Goal: Information Seeking & Learning: Learn about a topic

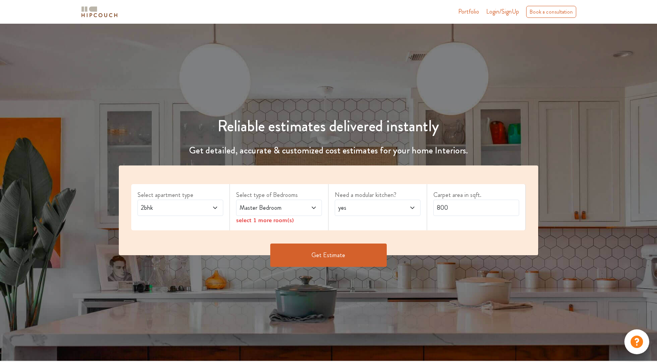
click at [204, 205] on span at bounding box center [209, 207] width 20 height 9
click at [297, 206] on span at bounding box center [307, 207] width 20 height 9
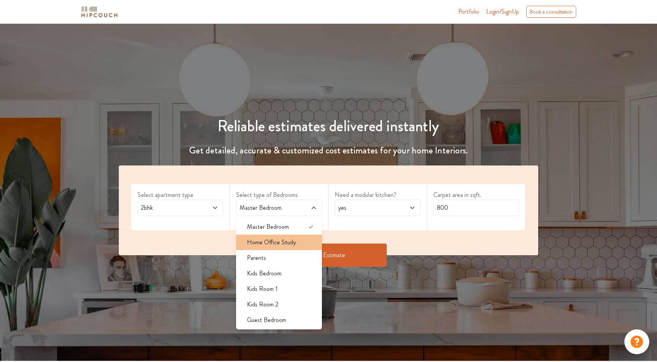
click at [281, 244] on span "Home Office Study" at bounding box center [271, 242] width 49 height 9
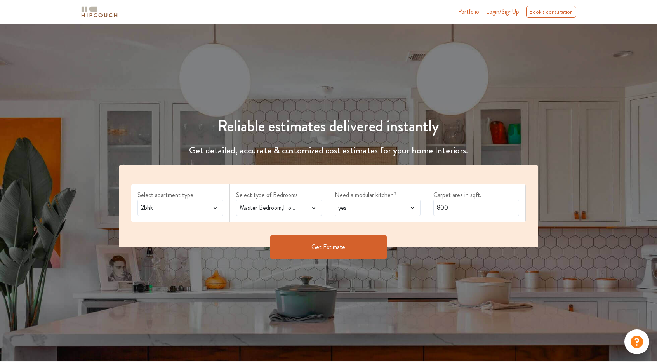
click at [393, 210] on span "yes" at bounding box center [366, 207] width 59 height 9
click at [308, 209] on span at bounding box center [307, 207] width 20 height 9
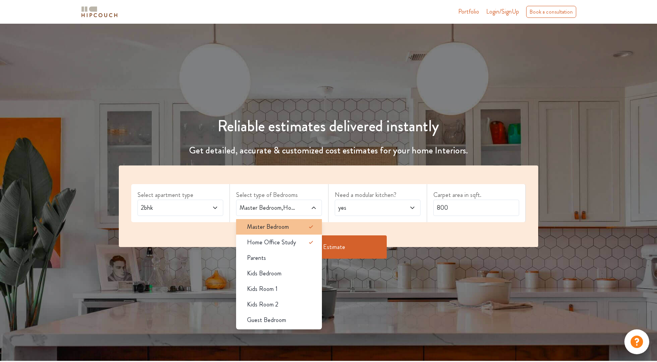
click at [307, 230] on icon at bounding box center [311, 226] width 9 height 9
click at [307, 228] on icon at bounding box center [311, 226] width 9 height 9
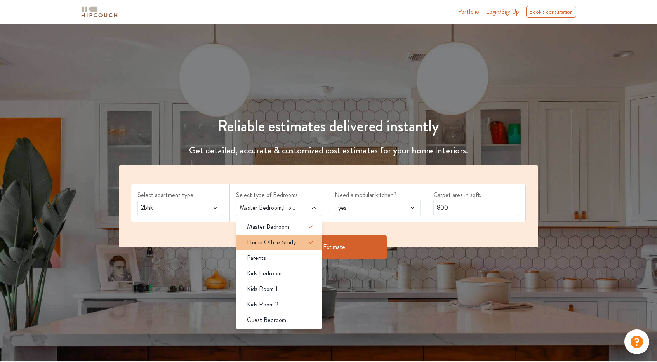
click at [309, 240] on icon at bounding box center [311, 242] width 9 height 9
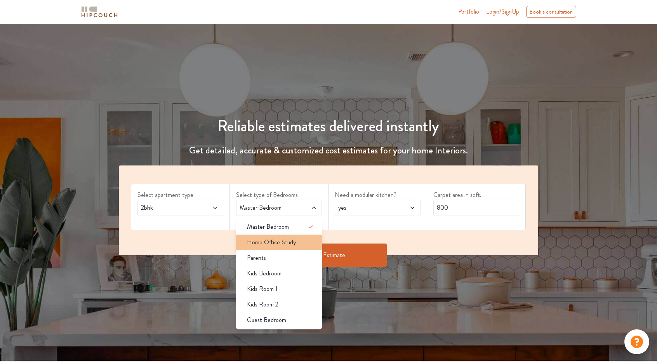
click at [306, 239] on div "Home Office Study" at bounding box center [281, 242] width 81 height 9
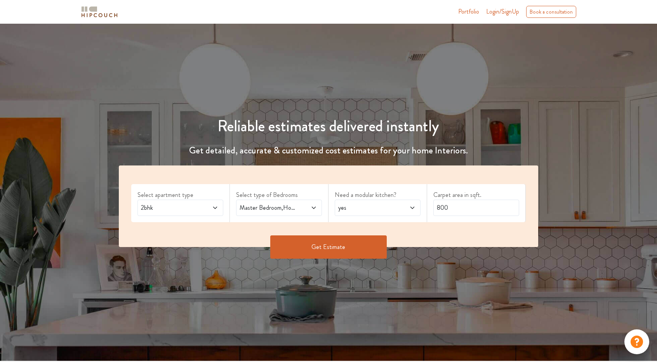
click at [304, 209] on span at bounding box center [307, 207] width 20 height 9
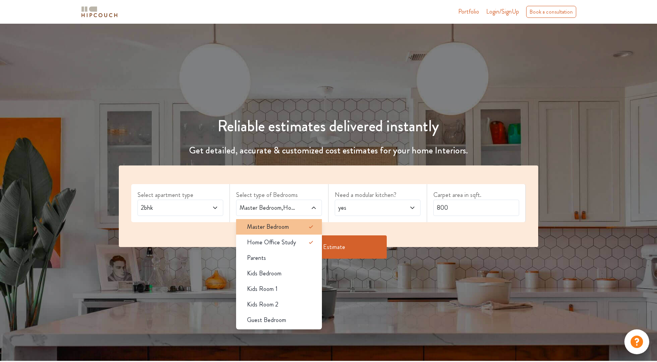
click at [309, 225] on icon at bounding box center [311, 226] width 9 height 9
click at [373, 206] on span "yes" at bounding box center [366, 207] width 59 height 9
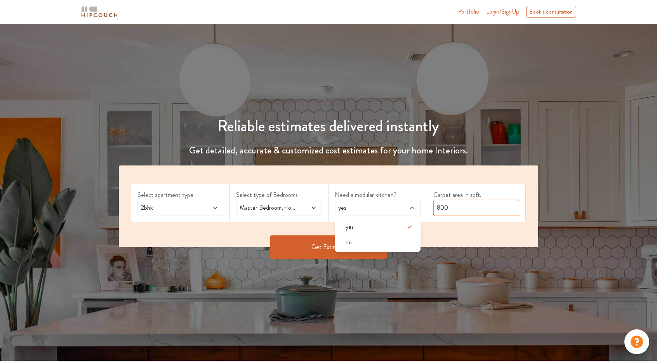
click at [474, 213] on input "800" at bounding box center [477, 208] width 86 height 16
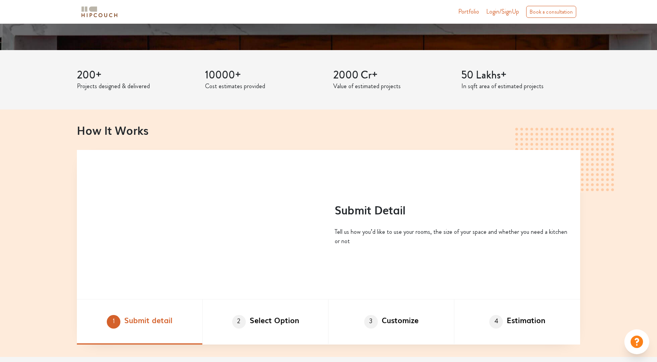
scroll to position [194, 0]
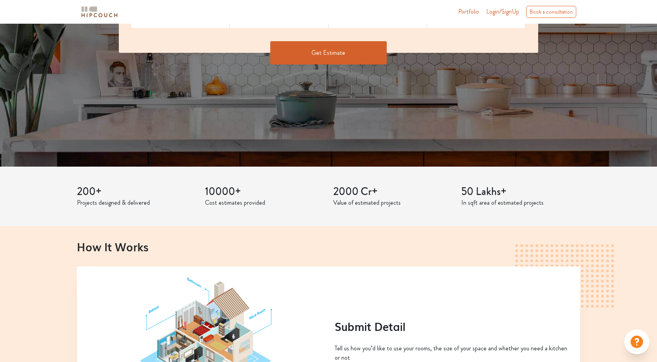
click at [326, 52] on button "Get Estimate" at bounding box center [328, 52] width 117 height 23
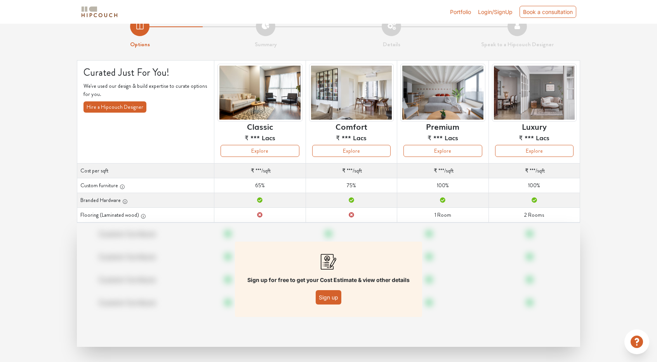
scroll to position [19, 0]
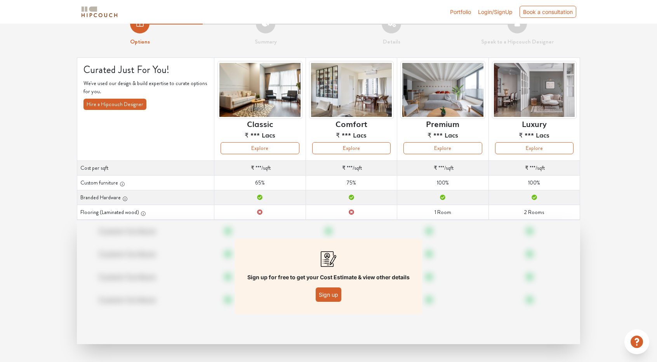
click at [329, 293] on button "Sign up" at bounding box center [329, 295] width 26 height 14
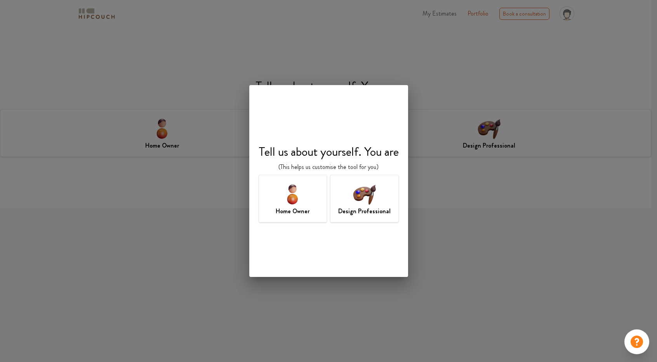
click at [353, 202] on img at bounding box center [364, 193] width 25 height 25
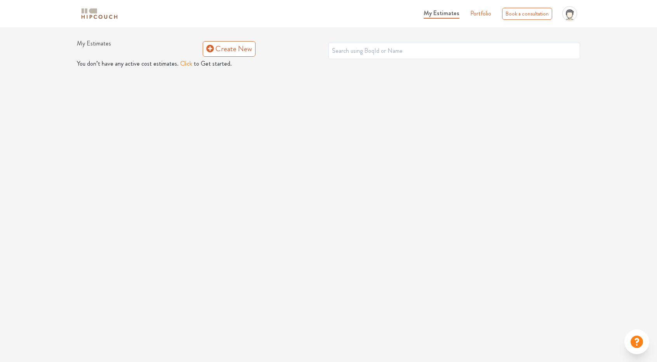
click at [180, 65] on button "Click" at bounding box center [186, 63] width 12 height 9
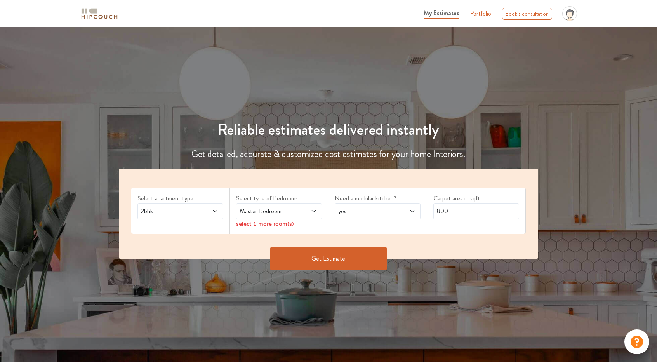
click at [301, 213] on span at bounding box center [307, 211] width 20 height 9
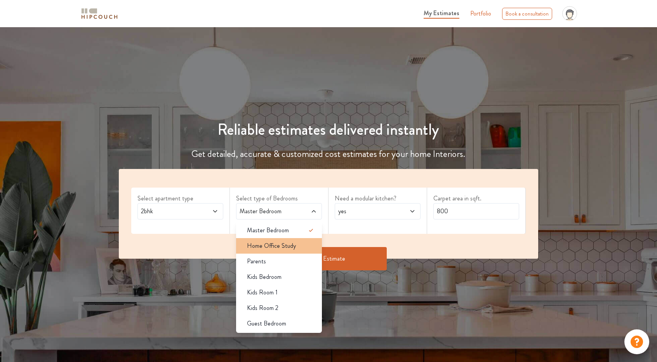
click at [296, 243] on div "Home Office Study" at bounding box center [281, 245] width 81 height 9
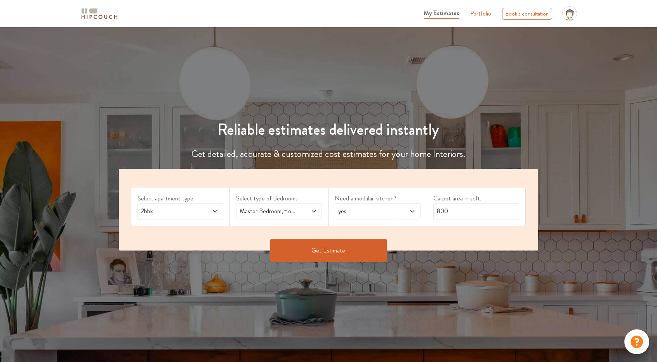
click at [370, 248] on button "Get Estimate" at bounding box center [328, 250] width 117 height 23
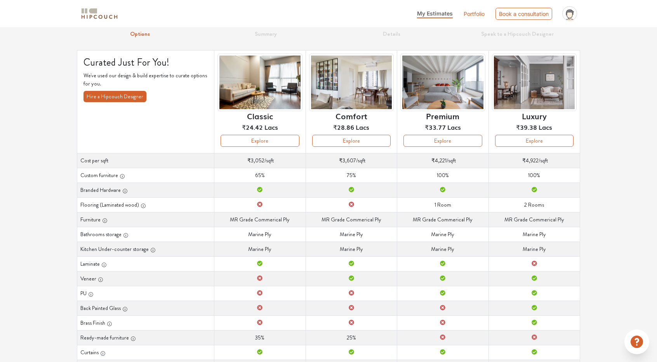
scroll to position [11, 0]
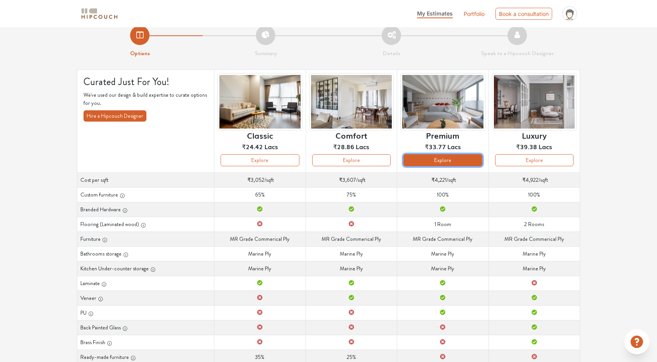
click at [435, 158] on button "Explore" at bounding box center [443, 160] width 78 height 12
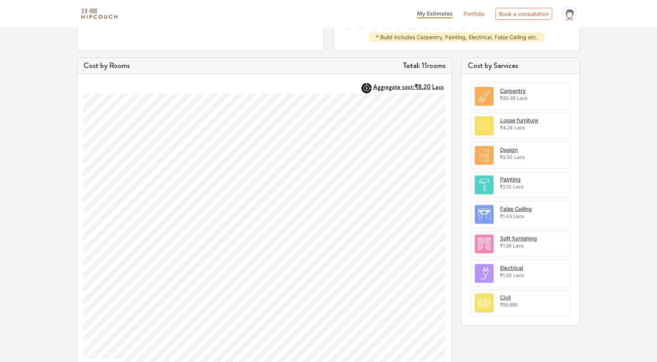
scroll to position [213, 0]
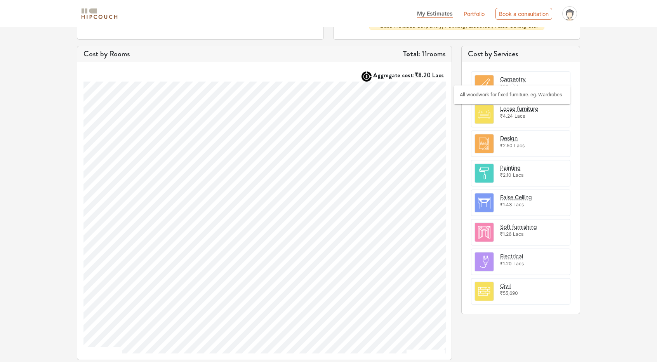
click at [511, 79] on div "Carpentry" at bounding box center [513, 79] width 26 height 8
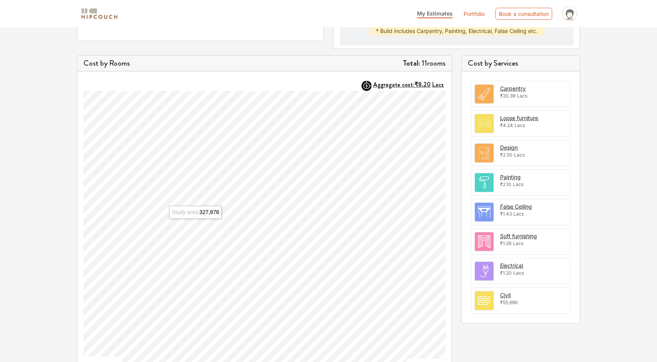
scroll to position [220, 0]
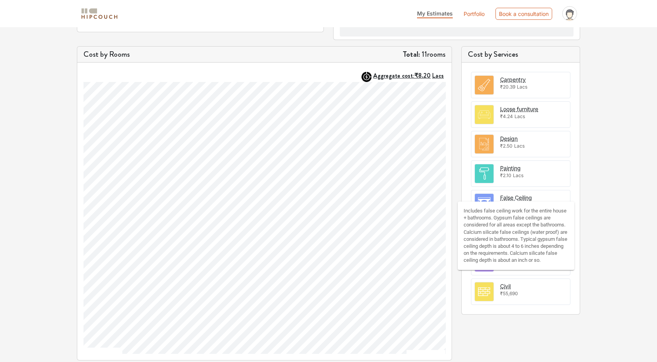
click at [521, 194] on div "False Ceiling" at bounding box center [516, 198] width 32 height 8
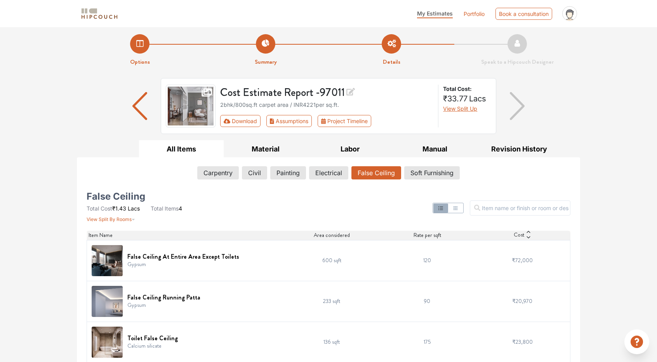
scroll to position [49, 0]
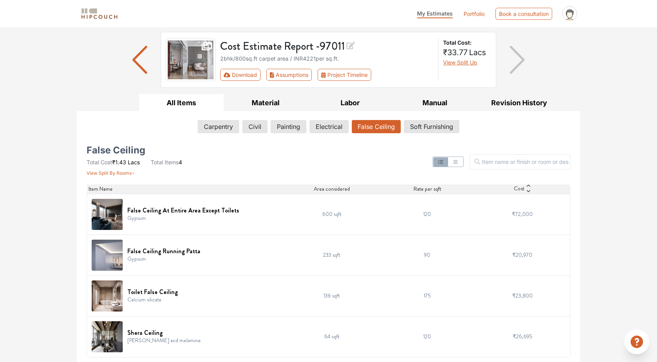
click at [389, 124] on button "False Ceiling" at bounding box center [376, 126] width 49 height 13
click at [444, 159] on icon "button" at bounding box center [441, 162] width 6 height 6
click at [459, 160] on icon "button" at bounding box center [456, 162] width 6 height 6
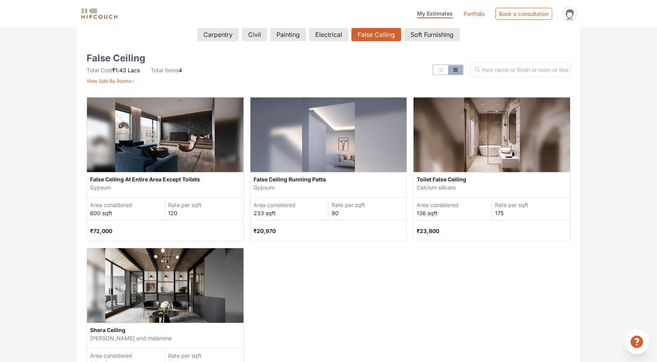
scroll to position [0, 0]
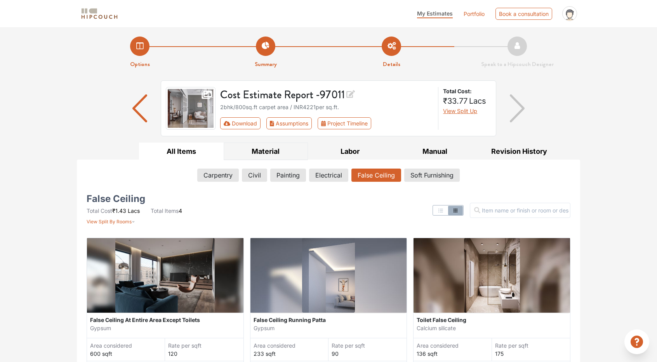
click at [265, 148] on button "Material" at bounding box center [266, 151] width 85 height 17
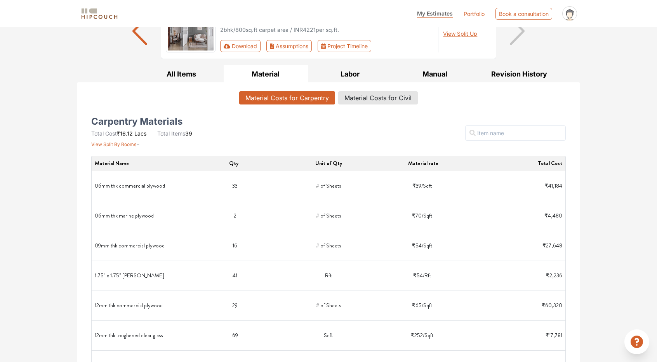
scroll to position [78, 0]
click at [446, 76] on button "Manual" at bounding box center [435, 73] width 85 height 17
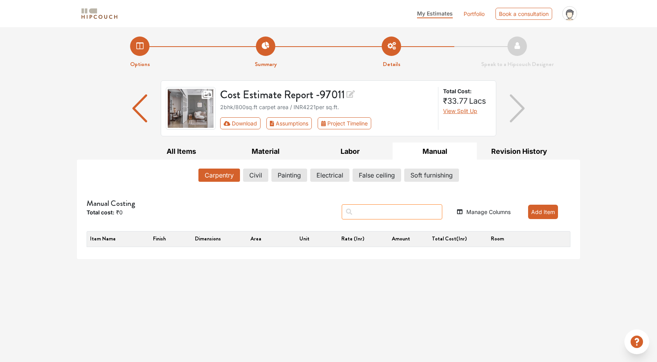
click at [406, 213] on input "text" at bounding box center [392, 211] width 101 height 15
click at [380, 176] on button "False ceiling" at bounding box center [377, 175] width 48 height 13
click at [551, 210] on button "Add Item" at bounding box center [543, 212] width 30 height 14
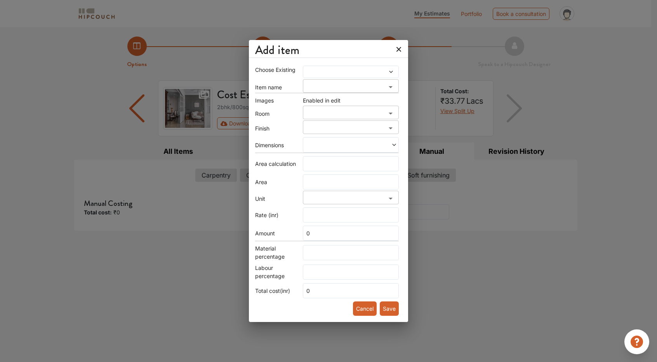
click at [361, 38] on div "Add item Choose Existing Item name ​ Images Enabled in edit Room ​ Finish ​ Dim…" at bounding box center [328, 181] width 657 height 362
click at [379, 74] on span at bounding box center [383, 71] width 22 height 5
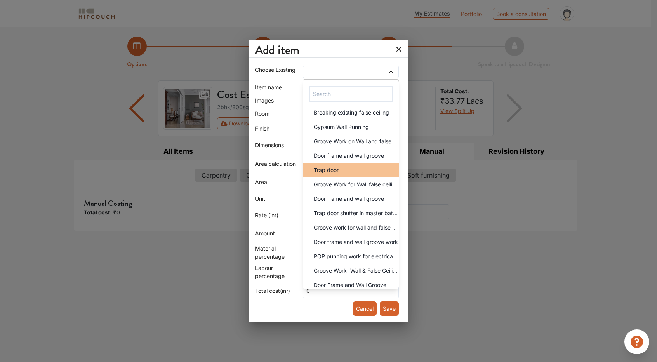
scroll to position [78, 0]
click at [325, 72] on span at bounding box center [338, 71] width 67 height 5
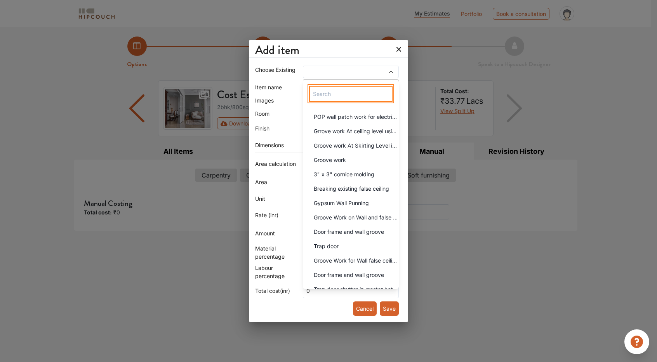
click at [333, 94] on input "text" at bounding box center [351, 94] width 84 height 16
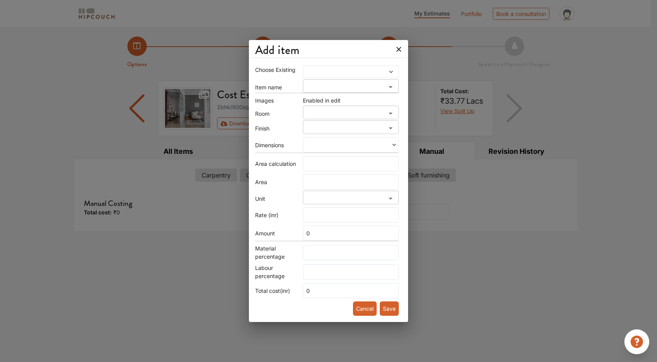
click at [396, 87] on div "Choose Existing Item name ​ Images Enabled in edit Room ​ Finish ​ Dimensions A…" at bounding box center [328, 190] width 159 height 263
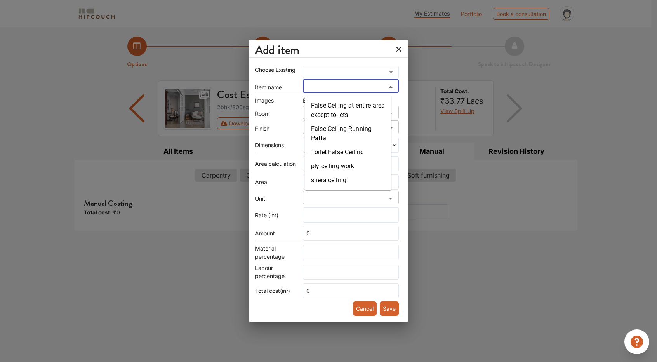
click at [354, 90] on input "search" at bounding box center [344, 89] width 78 height 11
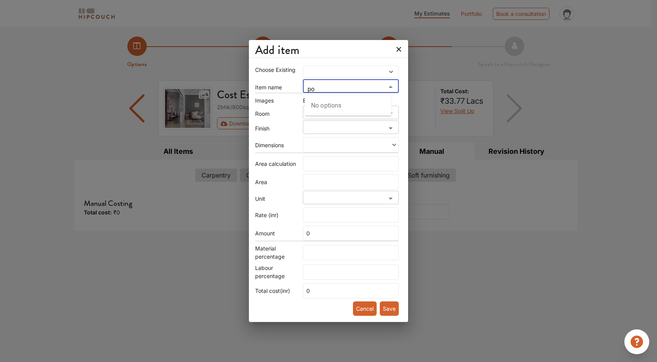
type input "p"
type input "FALSE CEILING POP"
click at [393, 48] on icon at bounding box center [399, 49] width 12 height 12
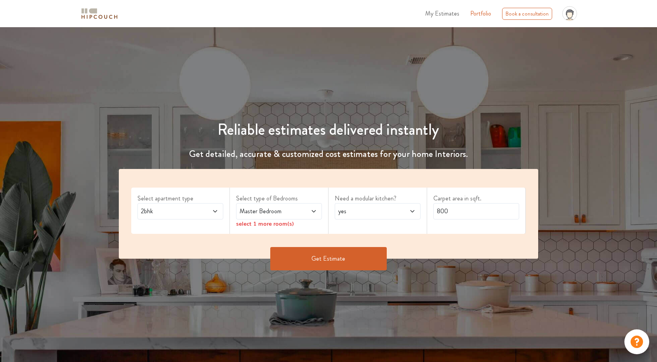
click at [158, 210] on span "2bhk" at bounding box center [168, 211] width 59 height 9
click at [194, 214] on span "2bhk" at bounding box center [168, 211] width 59 height 9
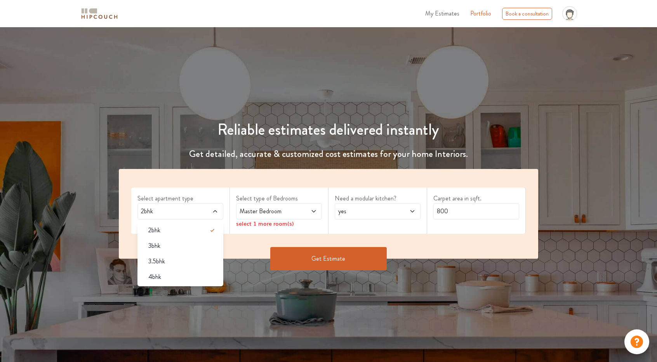
click at [275, 215] on span "Master Bedroom" at bounding box center [267, 211] width 59 height 9
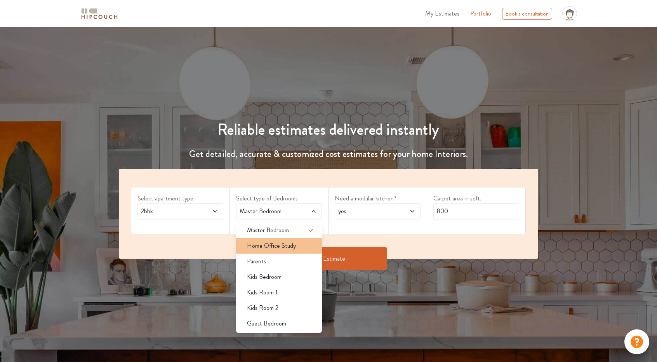
click at [284, 243] on span "Home Office Study" at bounding box center [271, 245] width 49 height 9
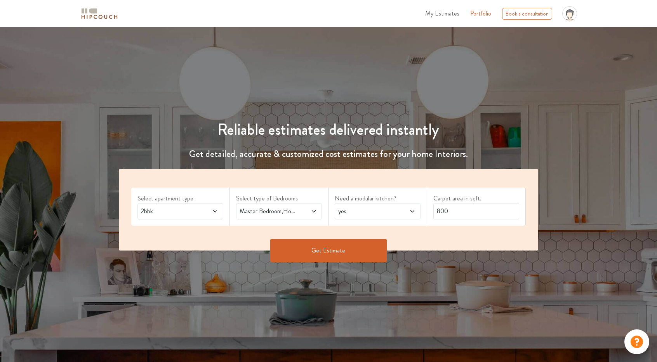
click at [312, 250] on button "Get Estimate" at bounding box center [328, 250] width 117 height 23
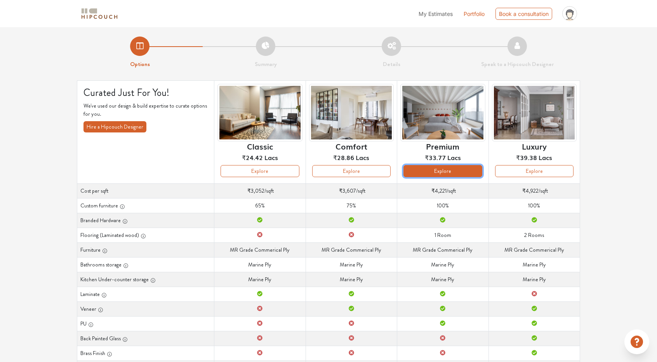
click at [420, 166] on button "Explore" at bounding box center [443, 171] width 78 height 12
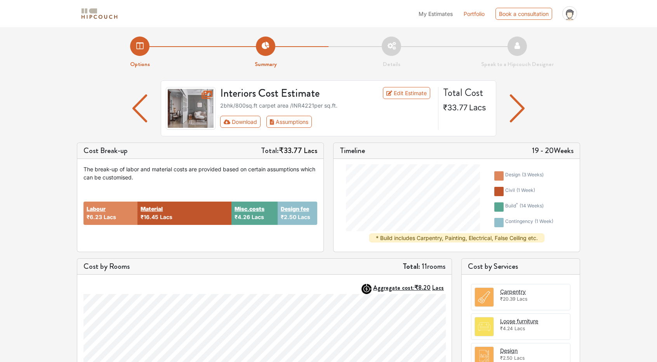
click at [525, 105] on div at bounding box center [518, 108] width 42 height 56
click at [521, 105] on img "button" at bounding box center [517, 108] width 15 height 28
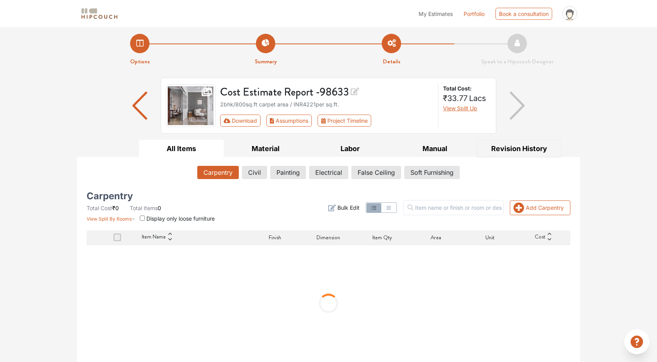
scroll to position [8, 0]
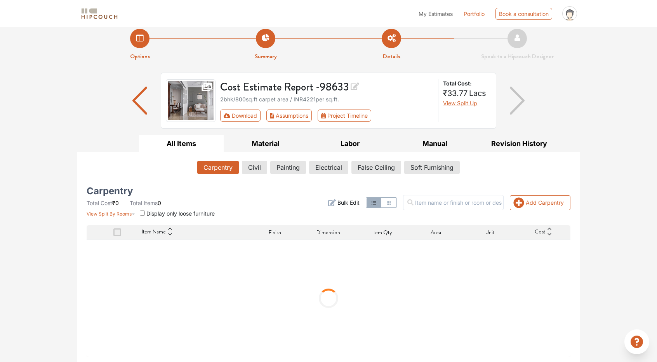
click at [139, 101] on img "button" at bounding box center [140, 101] width 15 height 28
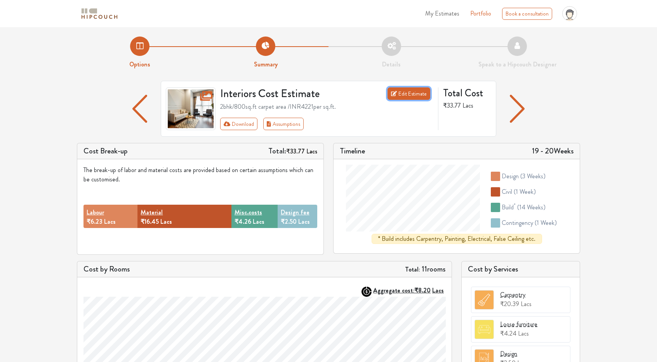
click at [422, 95] on link "Edit Estimate" at bounding box center [409, 93] width 43 height 12
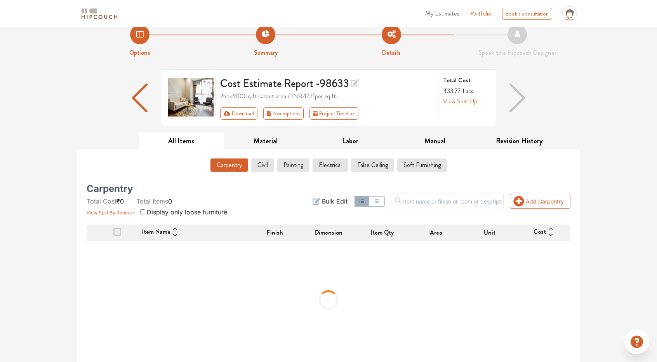
scroll to position [13, 0]
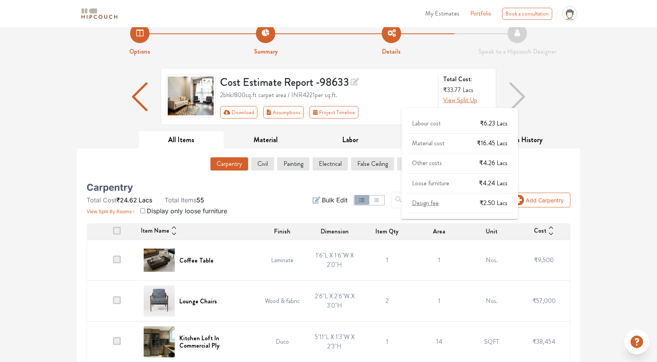
click at [458, 102] on span "View Split Up" at bounding box center [460, 100] width 34 height 9
click at [463, 96] on span "View Split Up" at bounding box center [460, 100] width 34 height 9
click at [459, 103] on body "My Estimates Portfolio Book a consultation profile pic Upload Boq Logout Option…" at bounding box center [328, 168] width 657 height 362
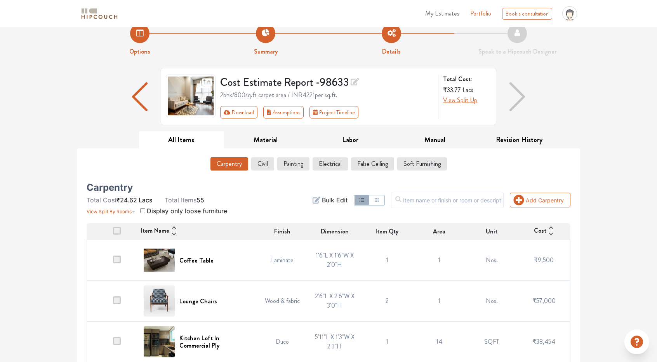
click at [367, 102] on div "Cost Estimate Report - 98633 2bhk / 800 sq.ft carpet area / INR 4221 per sq.ft.…" at bounding box center [327, 97] width 223 height 44
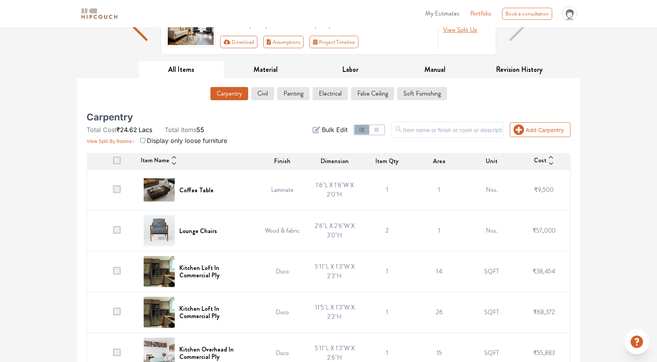
scroll to position [91, 0]
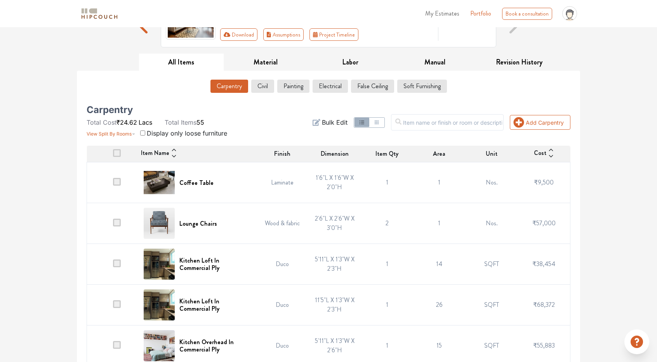
click at [121, 182] on td at bounding box center [113, 182] width 52 height 41
click at [120, 180] on span at bounding box center [117, 182] width 8 height 8
click at [113, 185] on input "checkbox" at bounding box center [113, 185] width 0 height 0
click at [119, 180] on span at bounding box center [117, 182] width 8 height 8
click at [113, 185] on input "checkbox" at bounding box center [113, 185] width 0 height 0
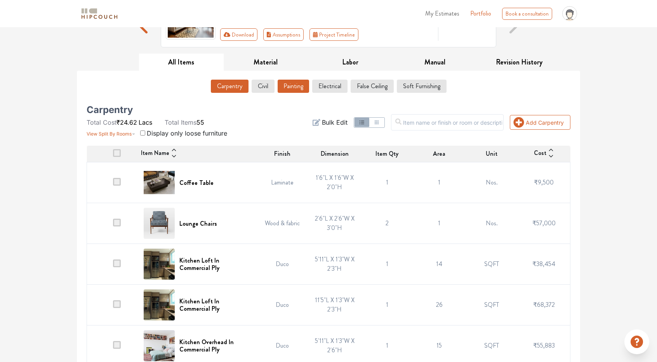
click at [288, 83] on button "Painting" at bounding box center [293, 86] width 31 height 13
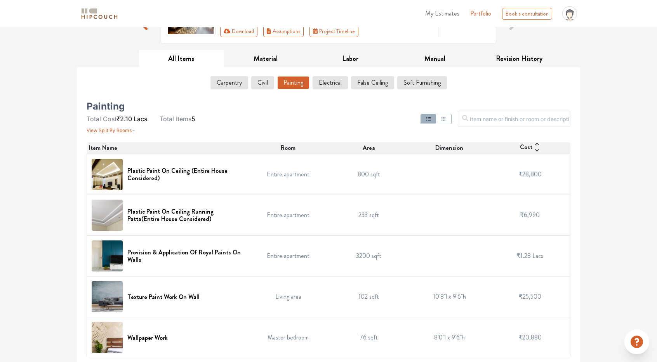
scroll to position [94, 0]
click at [485, 119] on input "text" at bounding box center [514, 119] width 113 height 16
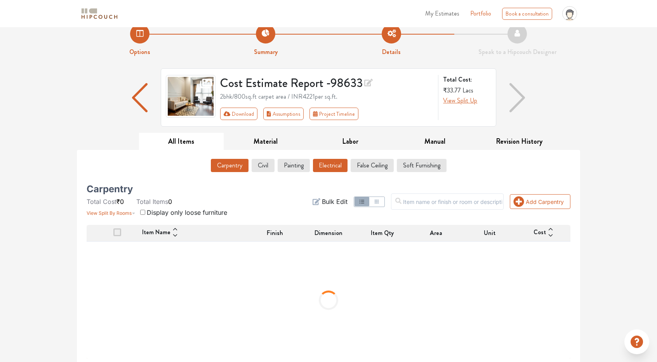
scroll to position [14, 0]
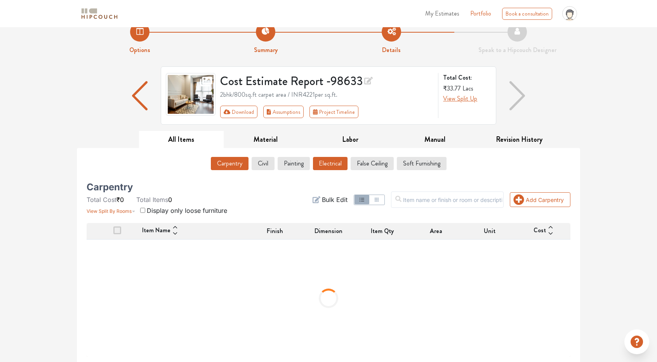
click at [337, 165] on button "Electrical" at bounding box center [330, 163] width 35 height 13
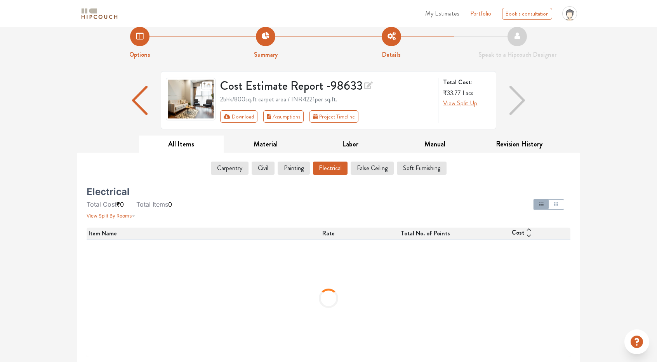
scroll to position [0, 0]
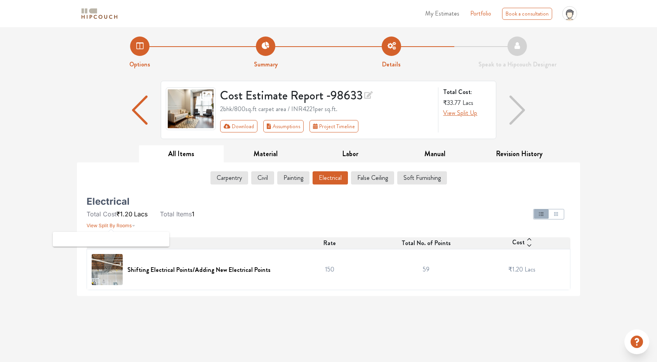
click at [120, 227] on button "View Split By Rooms" at bounding box center [111, 224] width 49 height 11
click at [125, 224] on span "View Split By Rooms" at bounding box center [109, 226] width 45 height 6
click at [124, 224] on span "View Split By Rooms" at bounding box center [109, 226] width 45 height 6
click at [125, 224] on span "View Split By Rooms" at bounding box center [109, 226] width 45 height 6
click at [125, 225] on span "View Split By Rooms" at bounding box center [109, 226] width 45 height 6
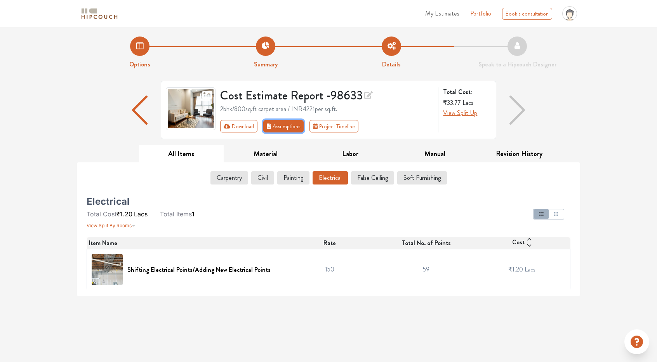
click at [280, 124] on button "Assumptions" at bounding box center [283, 126] width 40 height 12
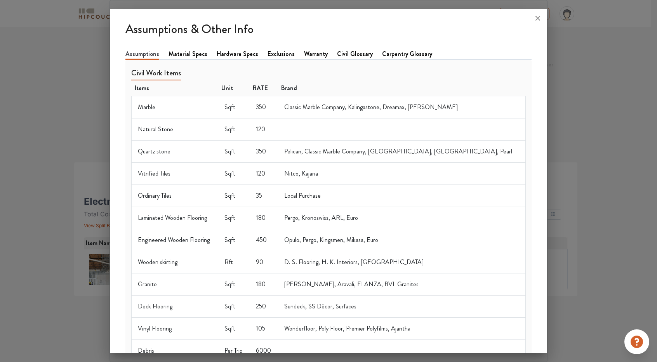
click at [187, 52] on link "Material Specs" at bounding box center [188, 53] width 39 height 9
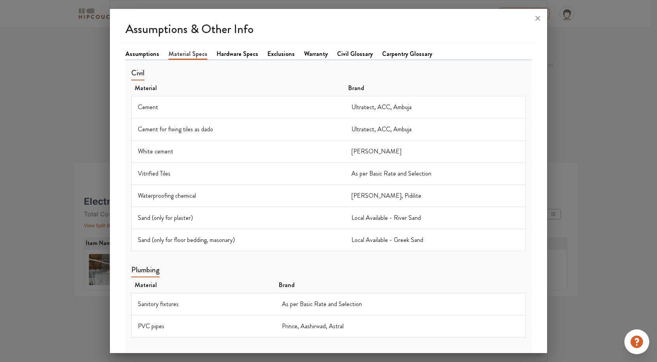
click at [145, 56] on link "Assumptions" at bounding box center [143, 53] width 34 height 9
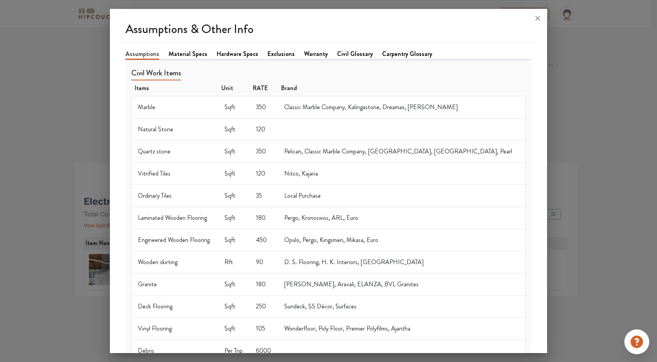
click at [184, 58] on link "Material Specs" at bounding box center [188, 53] width 39 height 9
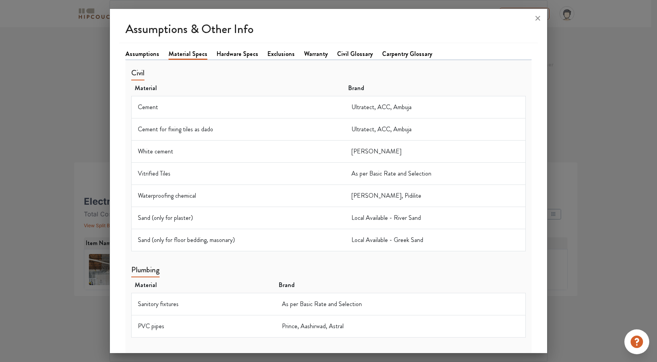
click at [184, 54] on link "Material Specs" at bounding box center [188, 54] width 39 height 10
click at [228, 51] on link "Hardware Specs" at bounding box center [238, 53] width 42 height 9
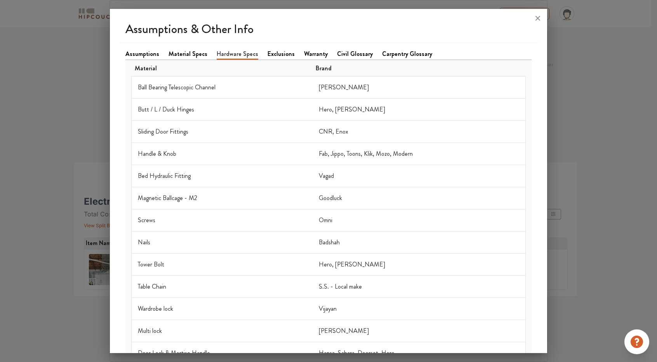
click at [146, 49] on link "Assumptions" at bounding box center [143, 53] width 34 height 9
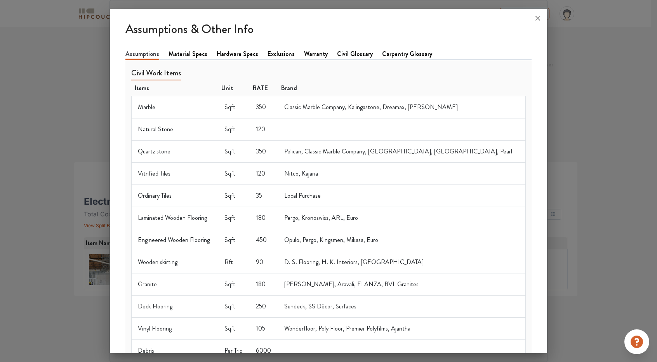
click at [340, 54] on link "Civil Glossary" at bounding box center [355, 53] width 36 height 9
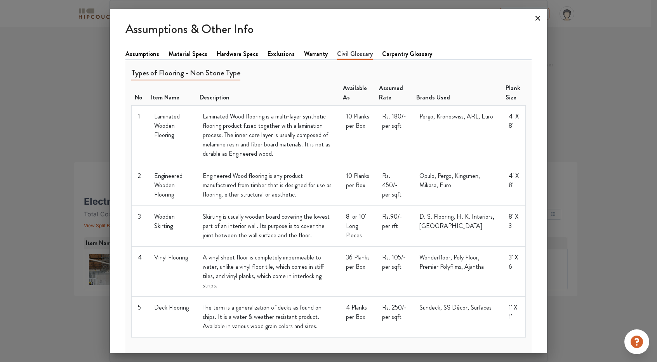
click at [539, 21] on icon at bounding box center [538, 18] width 12 height 12
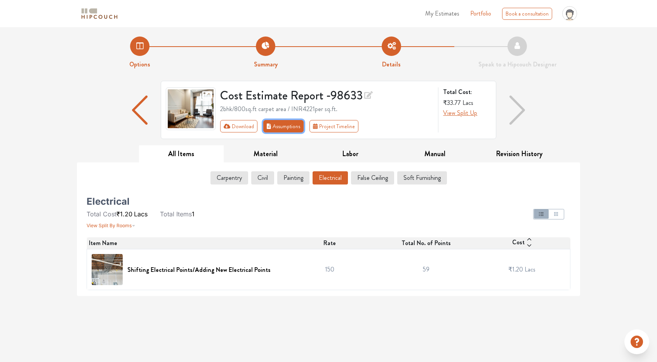
click at [289, 124] on button "Assumptions" at bounding box center [283, 126] width 40 height 12
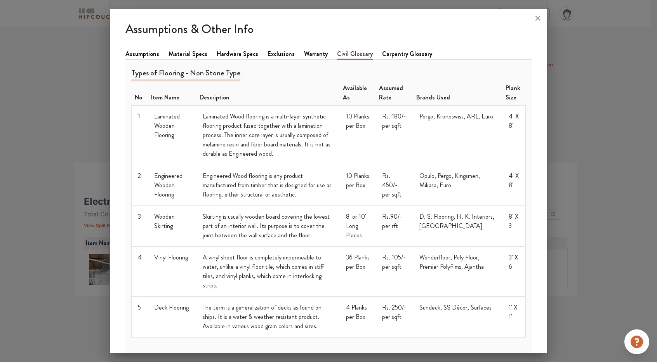
drag, startPoint x: 535, startPoint y: 17, endPoint x: 469, endPoint y: 59, distance: 78.7
click at [536, 17] on icon at bounding box center [538, 18] width 12 height 12
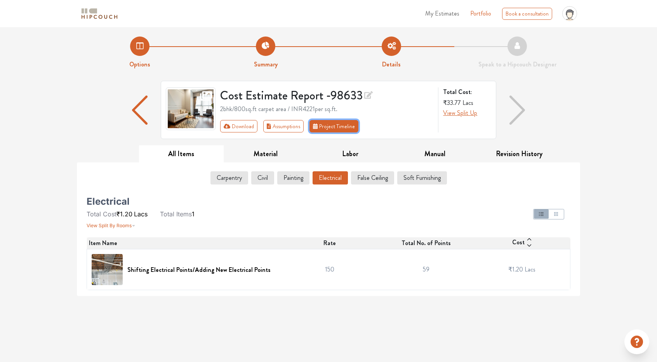
click at [343, 129] on button "Project Timeline" at bounding box center [334, 126] width 49 height 12
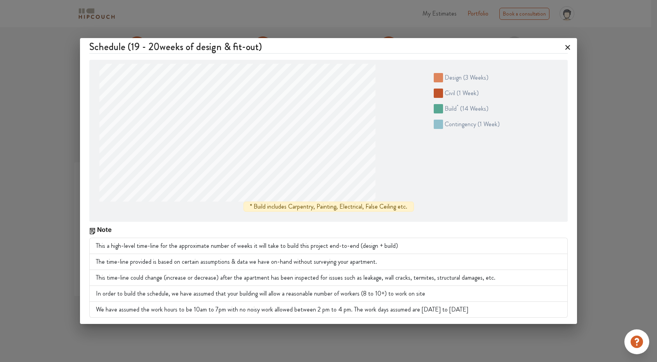
click at [570, 47] on icon at bounding box center [568, 47] width 12 height 12
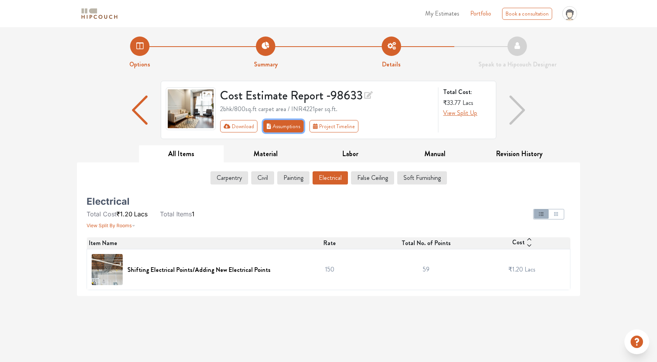
click at [270, 125] on icon "First group" at bounding box center [269, 126] width 4 height 5
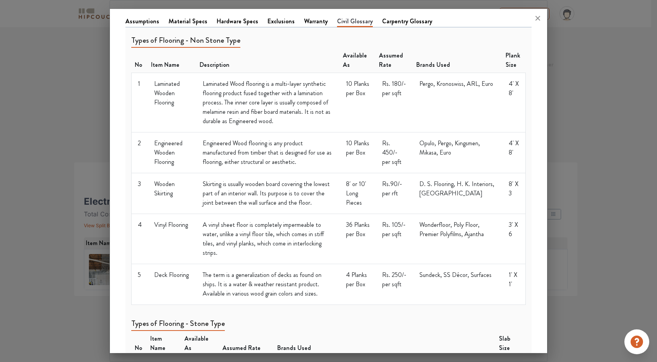
scroll to position [39, 0]
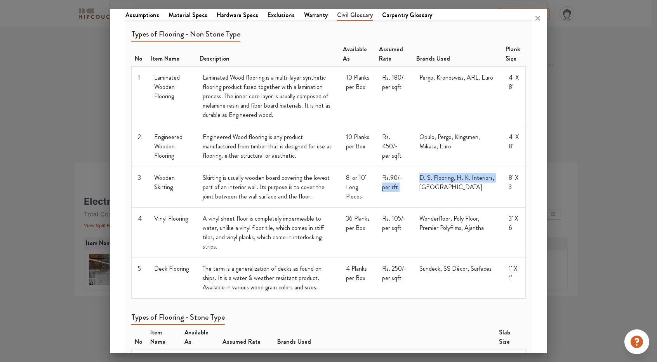
drag, startPoint x: 462, startPoint y: 180, endPoint x: 400, endPoint y: 185, distance: 61.9
click at [400, 185] on tr "3 Wooden Skirting Skirting is usually wooden board covering the lowest part of …" at bounding box center [329, 187] width 394 height 41
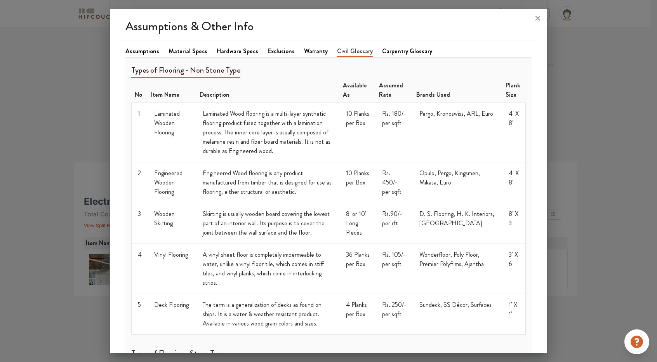
scroll to position [0, 0]
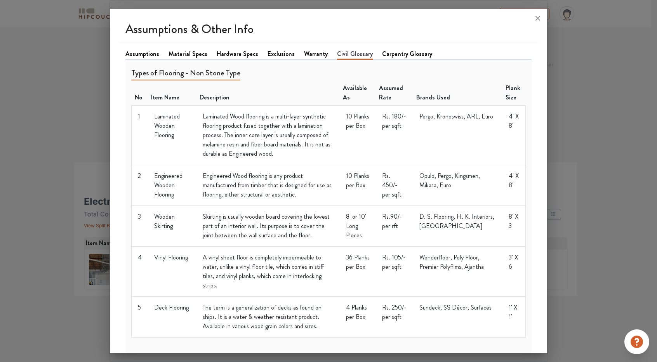
click at [407, 52] on link "Carpentry Glossary" at bounding box center [407, 53] width 50 height 9
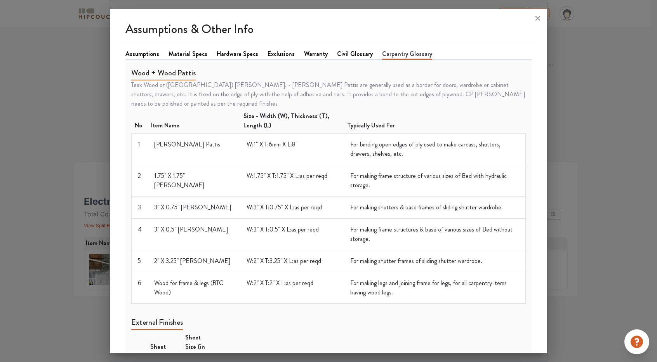
click at [306, 52] on link "Warranty" at bounding box center [316, 53] width 24 height 9
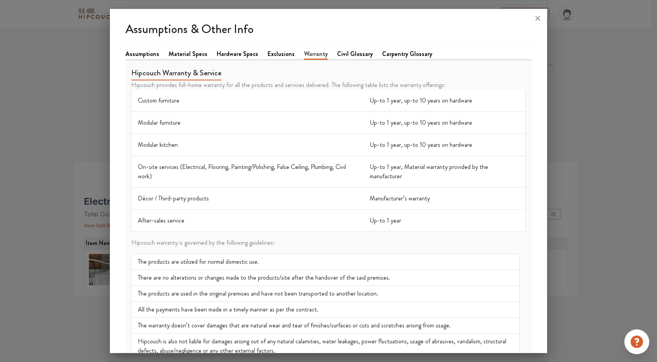
click at [279, 56] on link "Exclusions" at bounding box center [281, 53] width 27 height 9
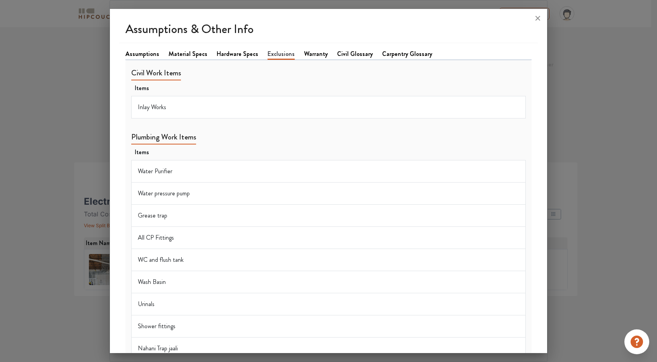
click at [233, 53] on link "Hardware Specs" at bounding box center [238, 53] width 42 height 9
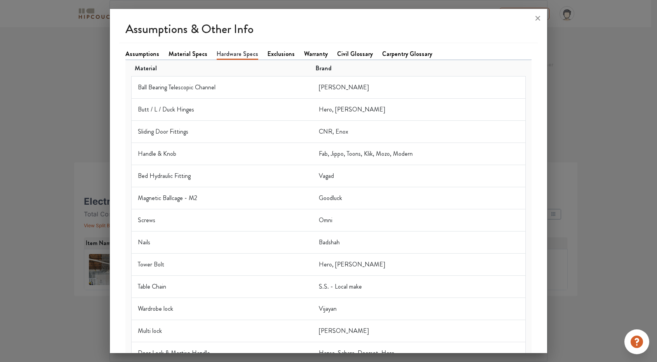
click at [190, 52] on link "Material Specs" at bounding box center [188, 53] width 39 height 9
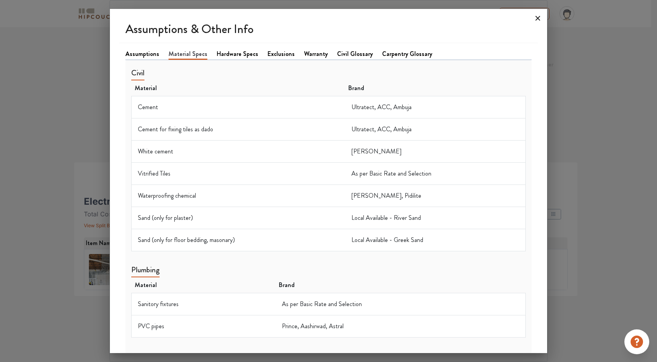
click at [536, 19] on icon at bounding box center [538, 18] width 12 height 12
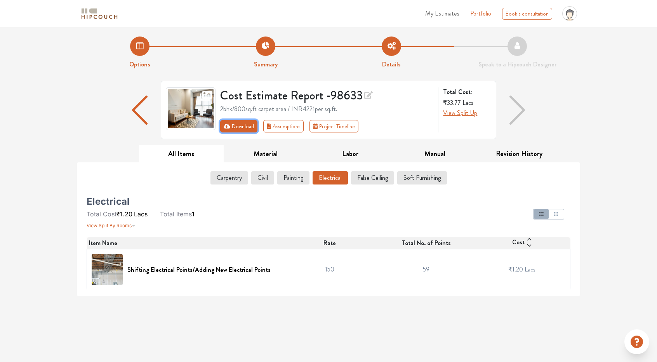
click at [235, 125] on button "Download" at bounding box center [239, 126] width 38 height 12
click at [512, 150] on button "Revision History" at bounding box center [519, 153] width 85 height 17
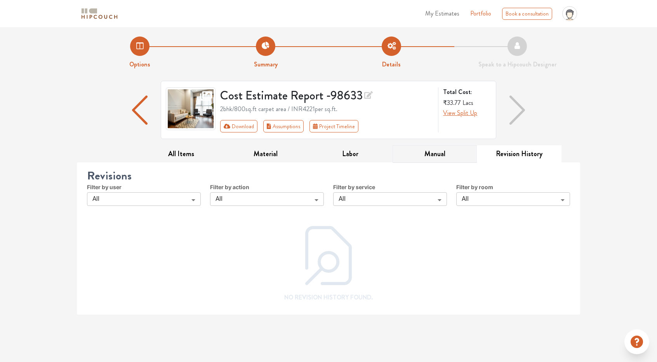
click at [424, 152] on button "Manual" at bounding box center [435, 153] width 85 height 17
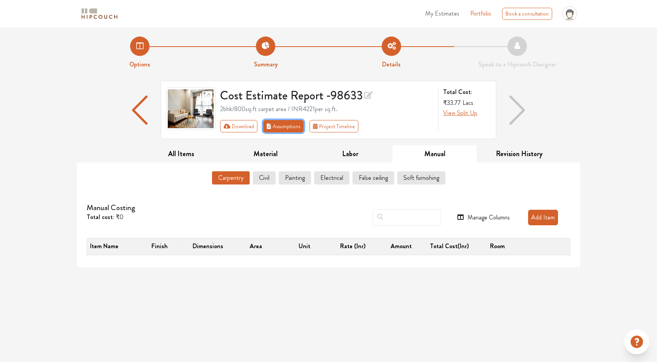
click at [289, 125] on button "Assumptions" at bounding box center [283, 126] width 40 height 12
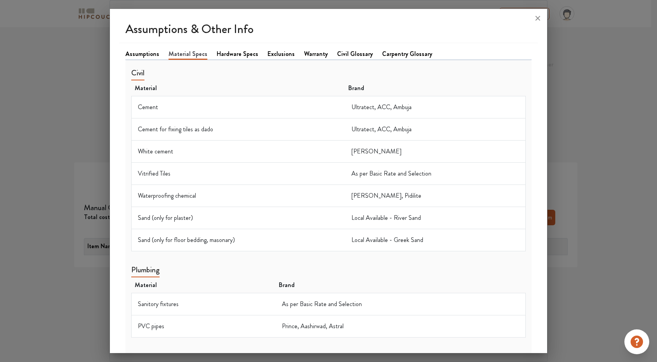
click at [135, 56] on link "Assumptions" at bounding box center [143, 53] width 34 height 9
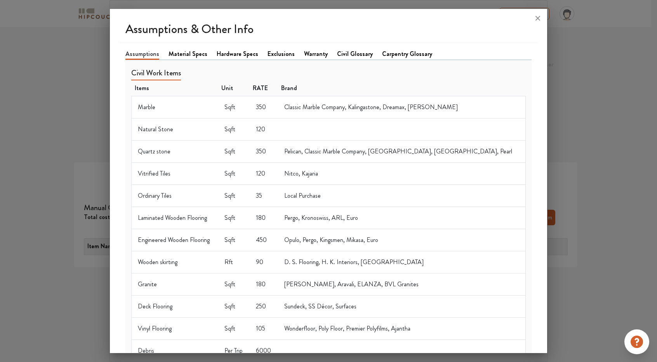
click at [191, 54] on link "Material Specs" at bounding box center [188, 53] width 39 height 9
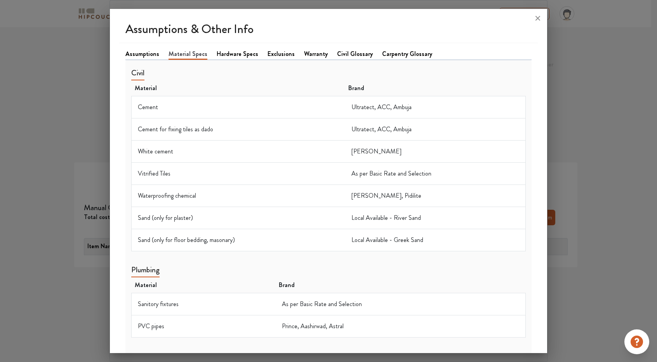
click at [234, 54] on link "Hardware Specs" at bounding box center [238, 53] width 42 height 9
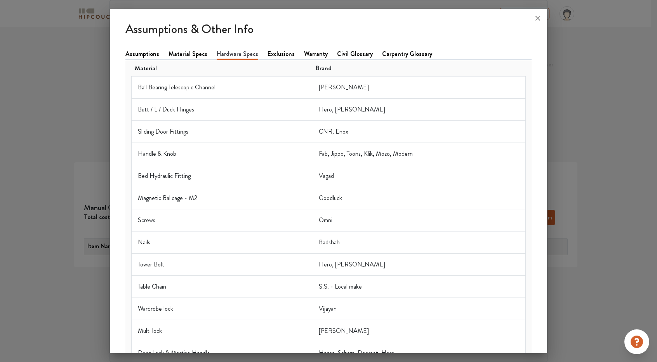
click at [274, 53] on link "Exclusions" at bounding box center [281, 53] width 27 height 9
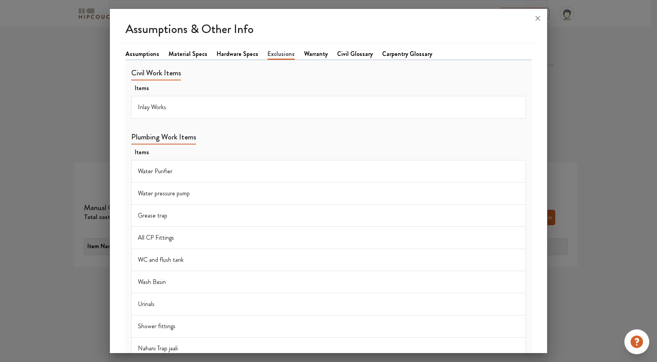
click at [307, 52] on link "Warranty" at bounding box center [316, 53] width 24 height 9
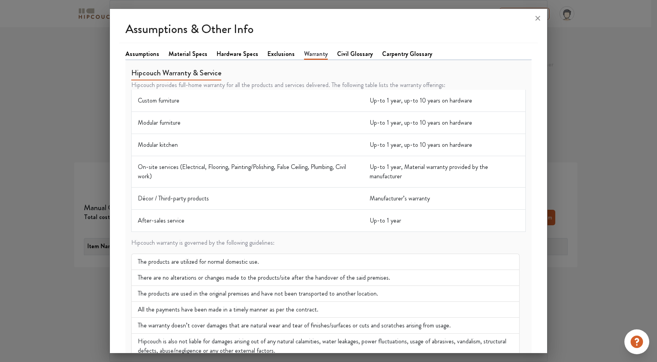
click at [341, 56] on link "Civil Glossary" at bounding box center [355, 53] width 36 height 9
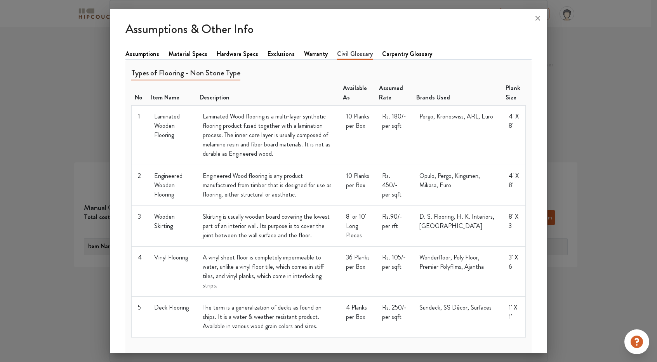
click at [408, 55] on link "Carpentry Glossary" at bounding box center [407, 53] width 50 height 9
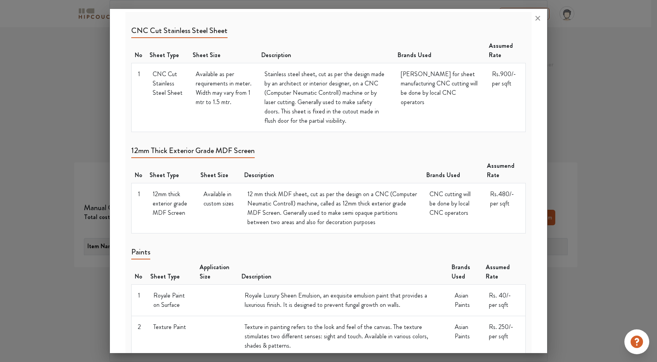
scroll to position [738, 0]
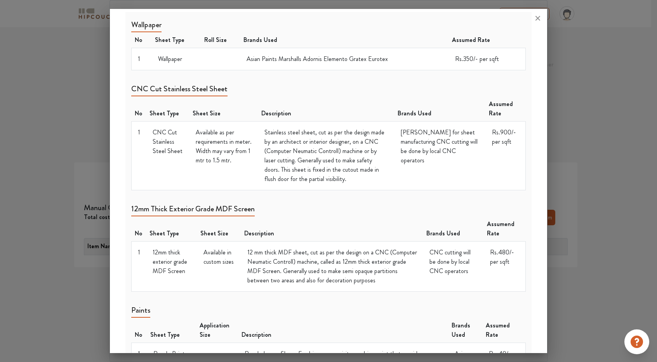
click at [44, 81] on div at bounding box center [328, 181] width 657 height 362
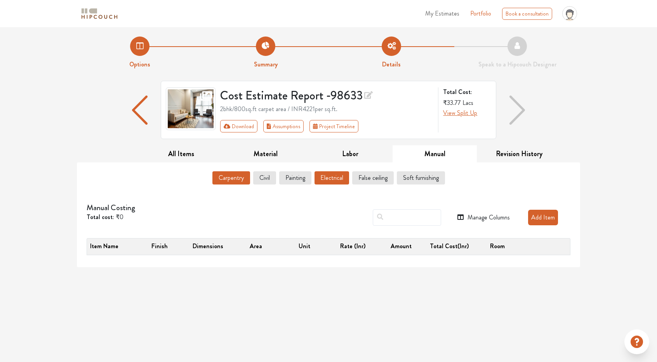
click at [338, 178] on button "Electrical" at bounding box center [332, 177] width 35 height 13
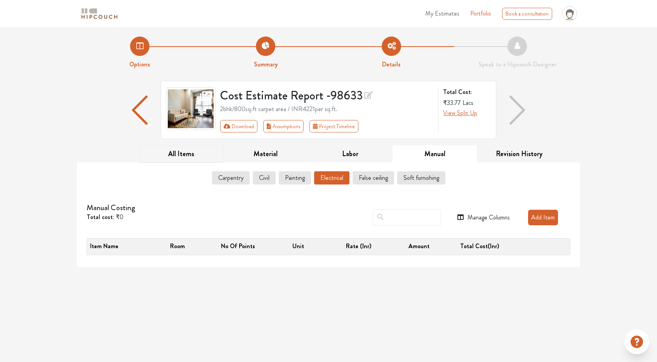
click at [188, 154] on button "All Items" at bounding box center [181, 153] width 85 height 17
